Goal: Find specific page/section: Find specific page/section

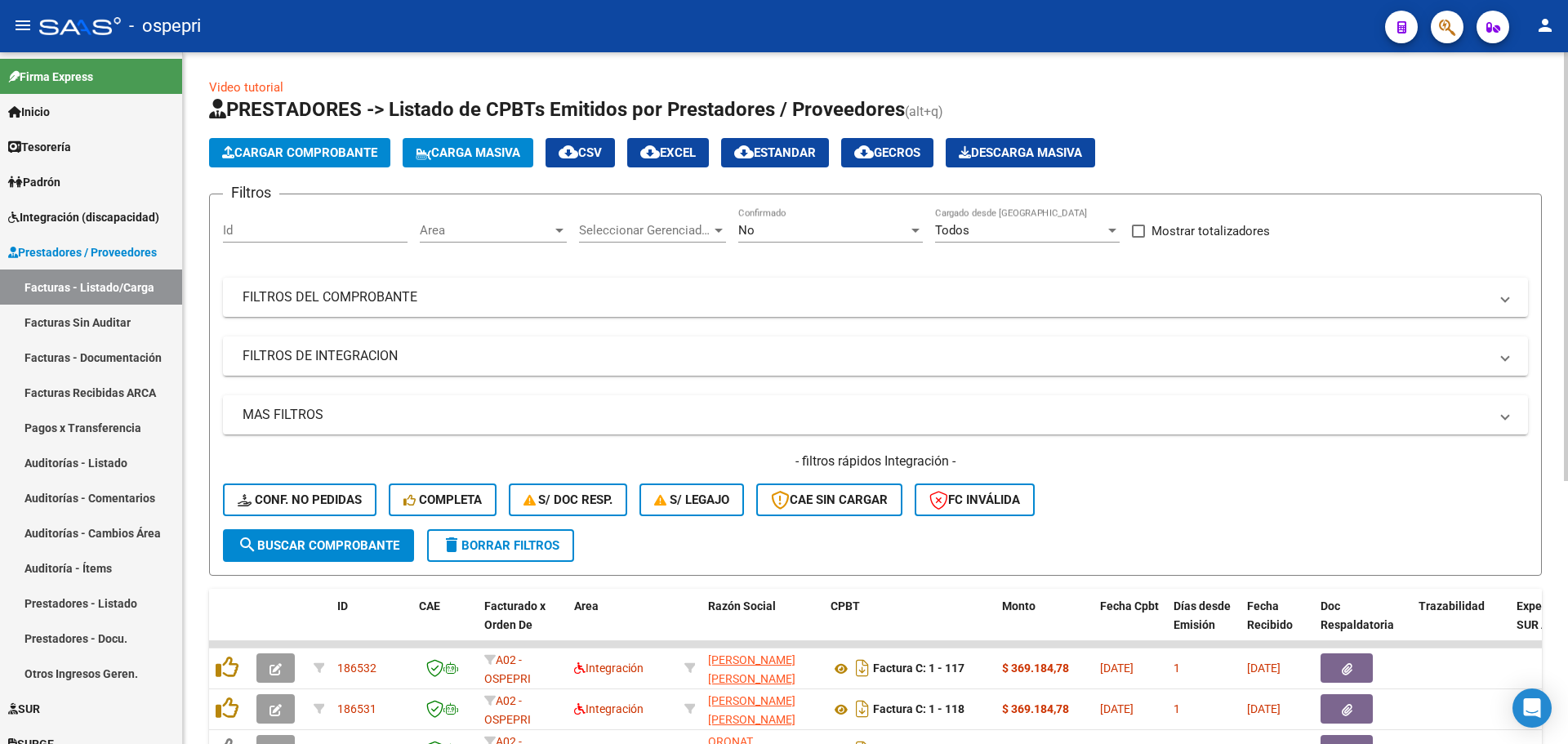
click at [707, 547] on form "Filtros Id Area Area Seleccionar Gerenciador Seleccionar Gerenciador No Confirm…" at bounding box center [875, 385] width 1332 height 382
